Goal: Navigation & Orientation: Find specific page/section

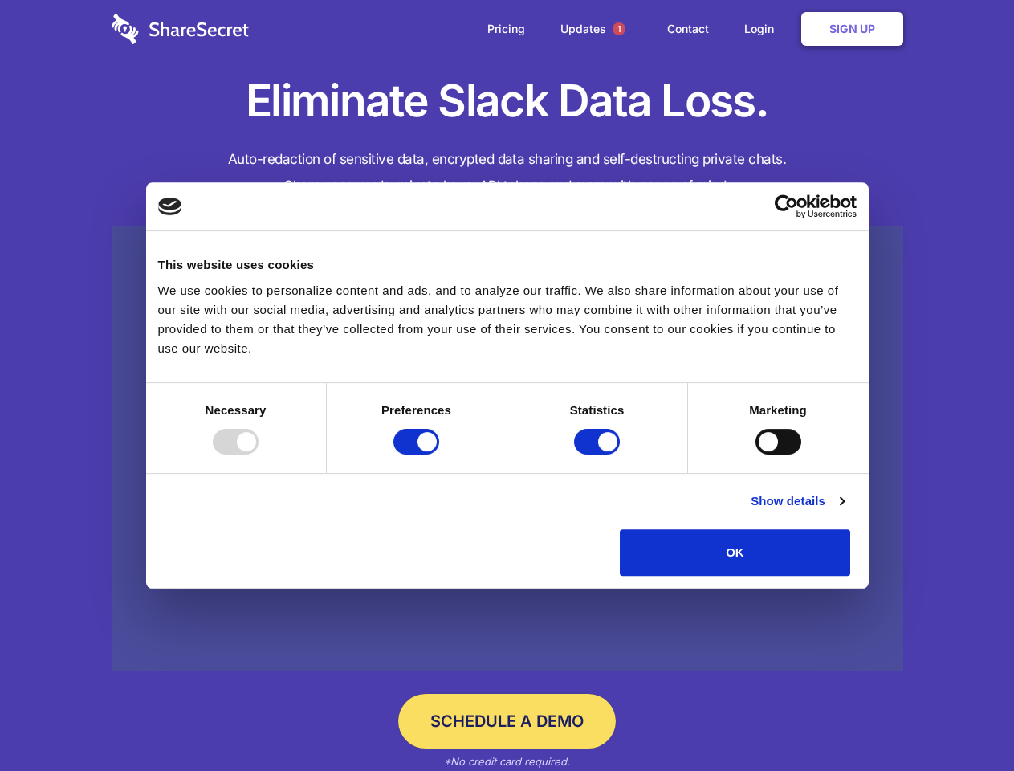
click at [258, 454] on div at bounding box center [236, 442] width 46 height 26
click at [439, 454] on input "Preferences" at bounding box center [416, 442] width 46 height 26
checkbox input "false"
click at [599, 454] on input "Statistics" at bounding box center [597, 442] width 46 height 26
checkbox input "false"
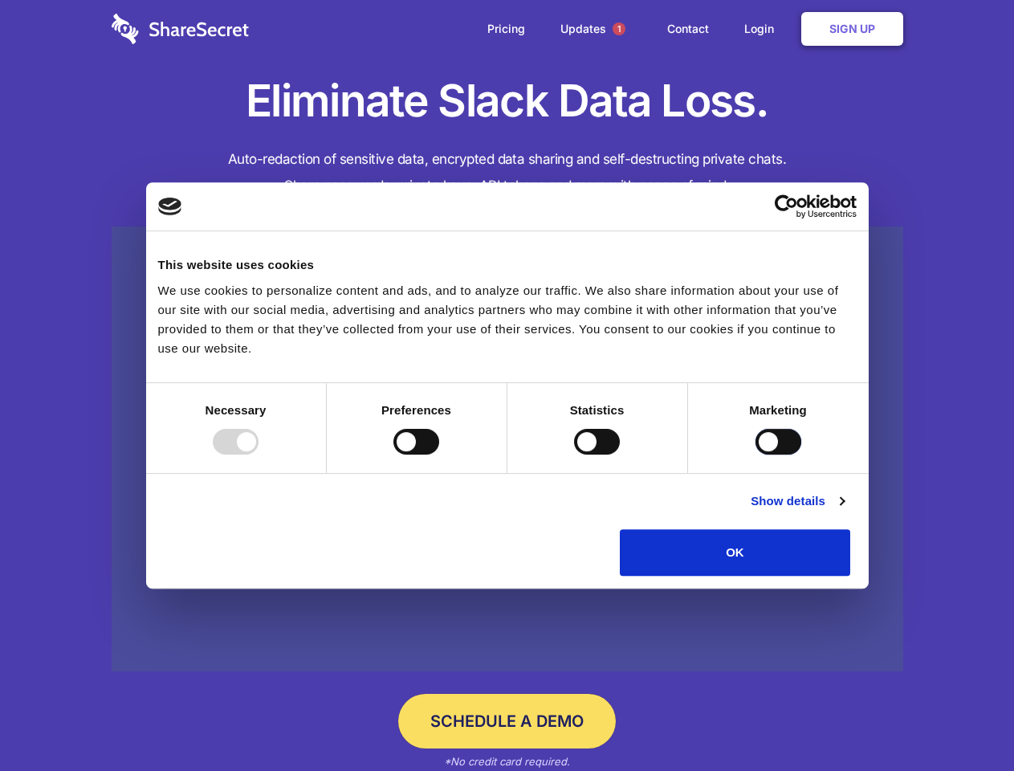
click at [755, 454] on input "Marketing" at bounding box center [778, 442] width 46 height 26
checkbox input "true"
click at [844, 511] on link "Show details" at bounding box center [797, 500] width 93 height 19
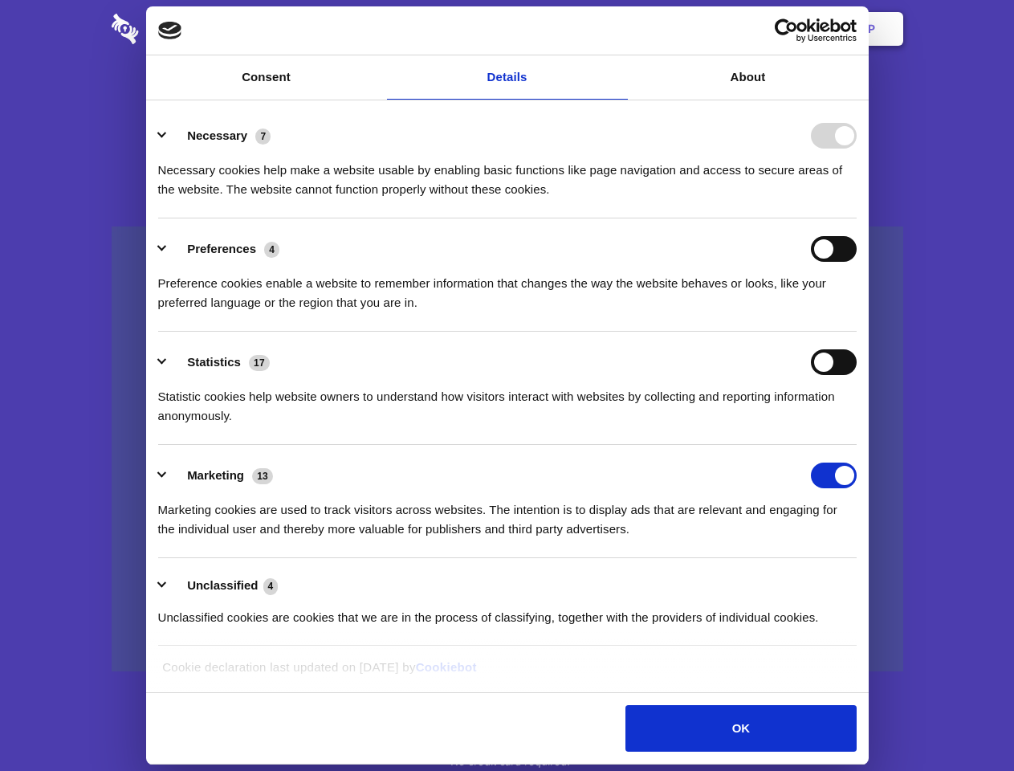
click at [857, 218] on li "Necessary 7 Necessary cookies help make a website usable by enabling basic func…" at bounding box center [507, 161] width 698 height 113
click at [618, 29] on span "1" at bounding box center [618, 28] width 13 height 13
